Goal: Navigation & Orientation: Find specific page/section

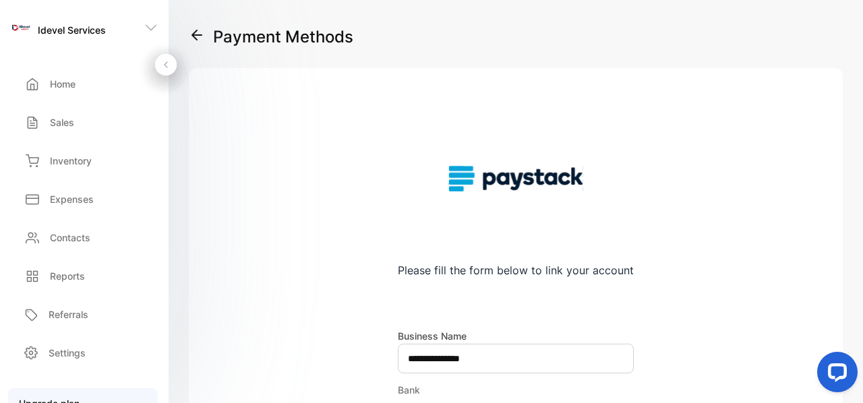
scroll to position [217, 0]
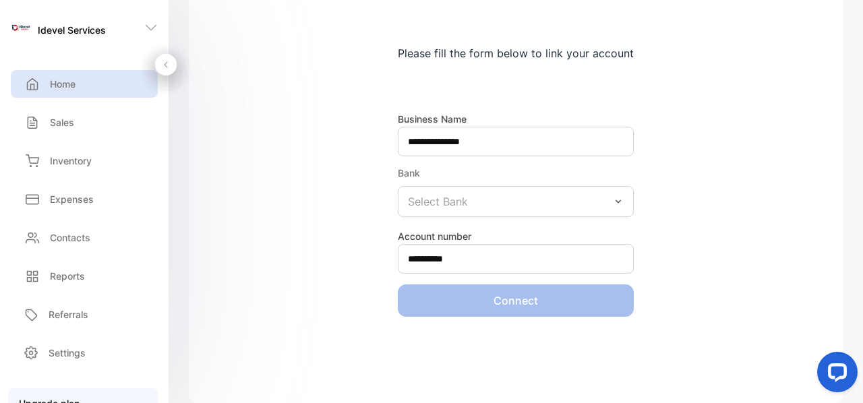
click at [89, 82] on div "Home" at bounding box center [84, 84] width 147 height 28
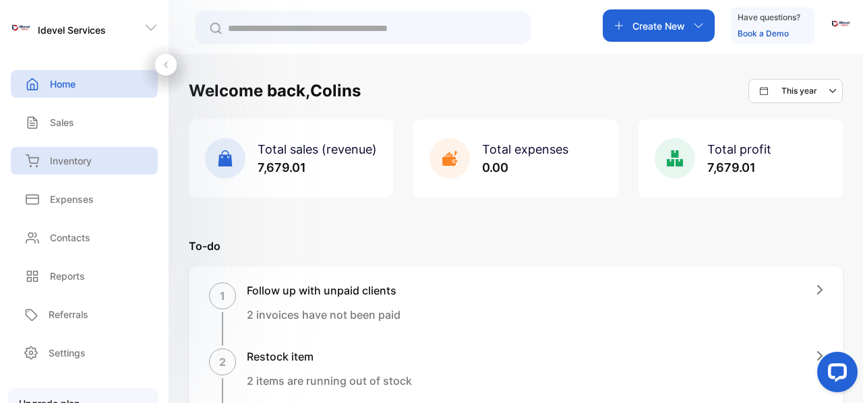
click at [66, 164] on p "Inventory" at bounding box center [71, 161] width 42 height 14
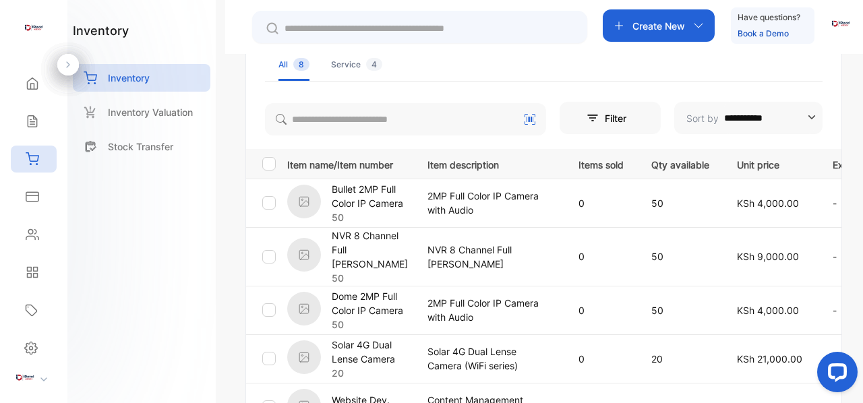
scroll to position [204, 0]
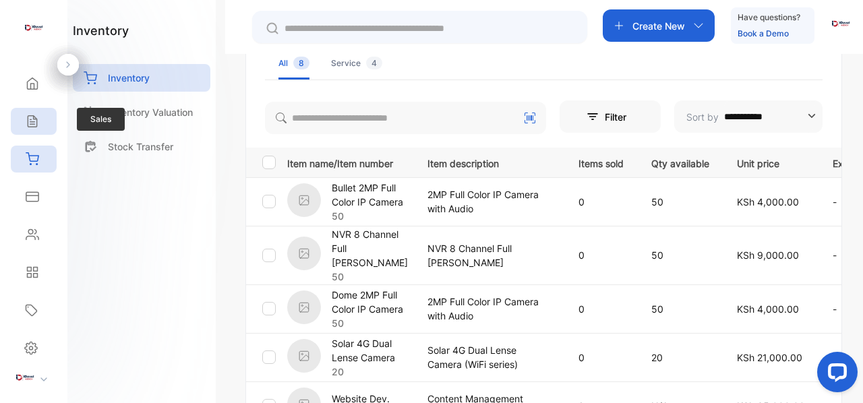
click at [34, 120] on icon at bounding box center [32, 121] width 13 height 13
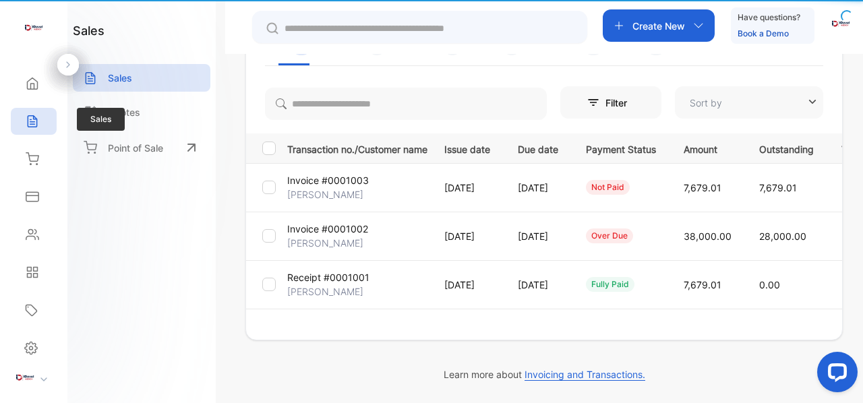
type input "**********"
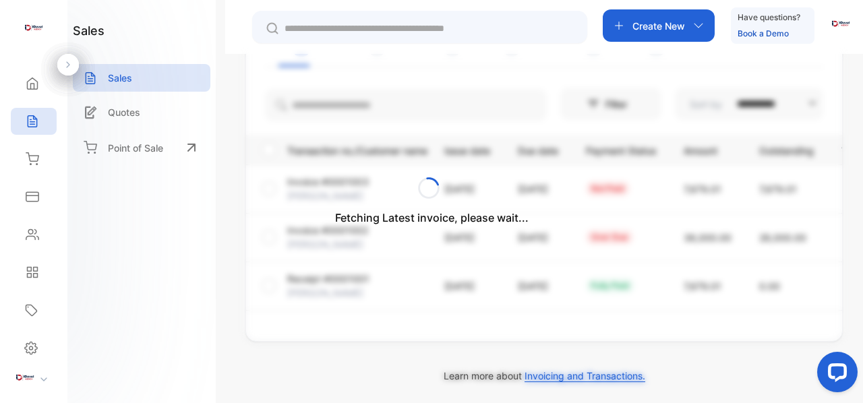
scroll to position [140, 0]
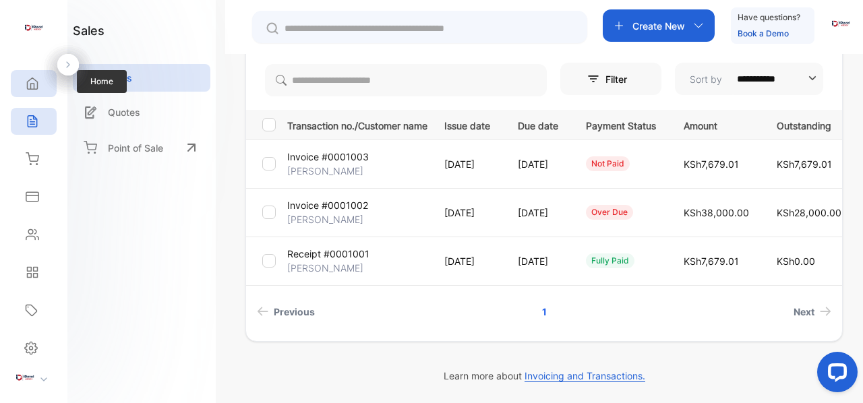
click at [23, 90] on div "Home" at bounding box center [31, 83] width 18 height 13
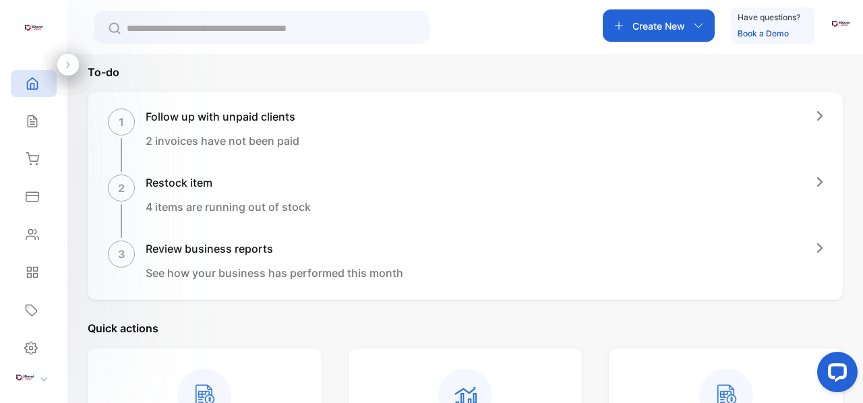
scroll to position [173, 0]
click at [820, 113] on div "1 Follow up with unpaid clients 2 invoices have not been paid 2 Restock item 4 …" at bounding box center [465, 197] width 755 height 208
click at [817, 115] on icon "button" at bounding box center [819, 116] width 5 height 9
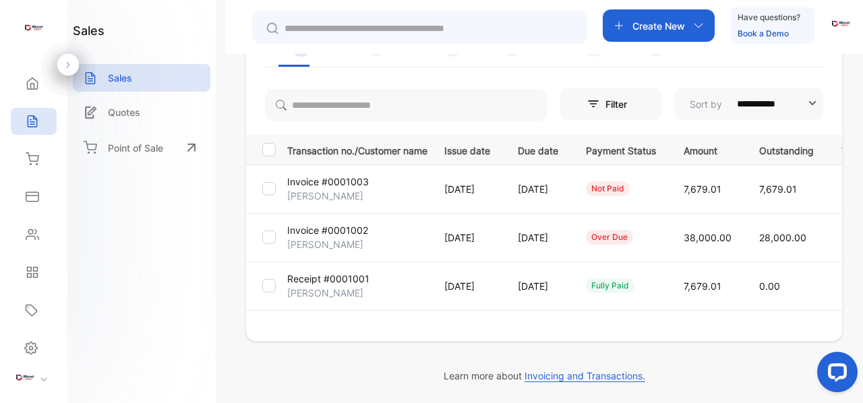
scroll to position [140, 0]
